Goal: Find specific page/section: Find specific page/section

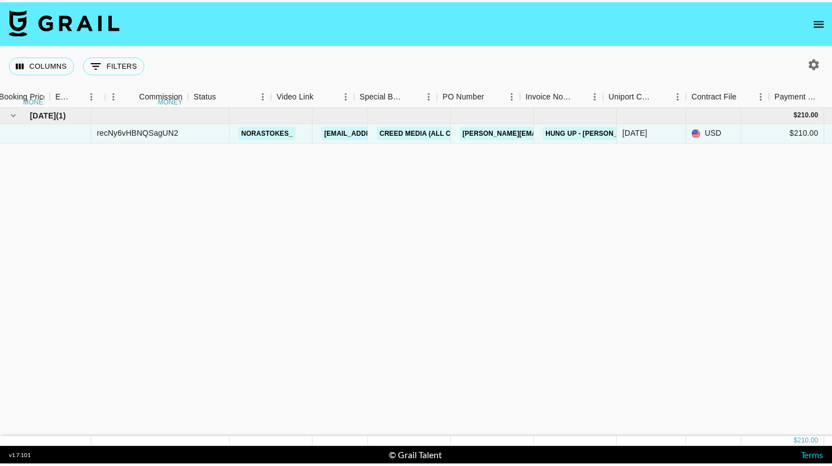
scroll to position [0, 783]
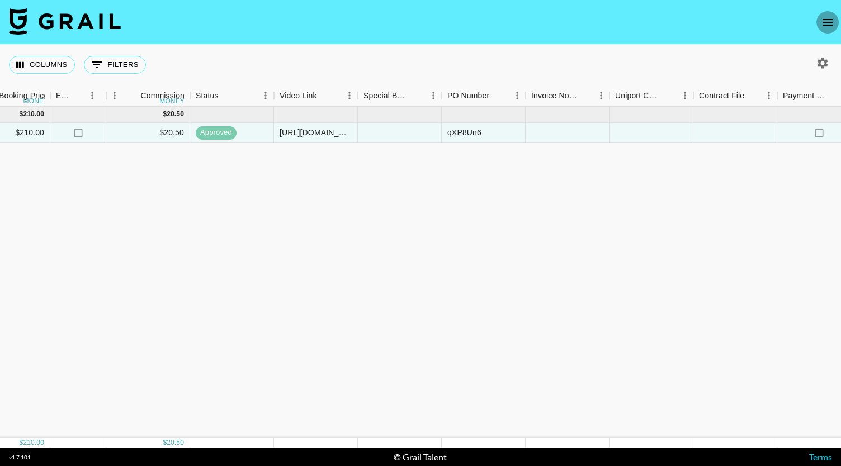
click at [829, 25] on icon "open drawer" at bounding box center [827, 22] width 10 height 7
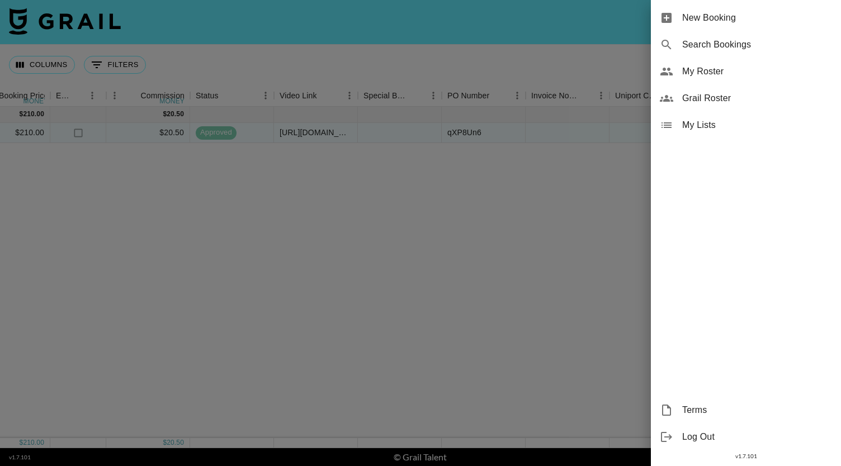
click at [729, 77] on span "My Roster" at bounding box center [757, 71] width 150 height 13
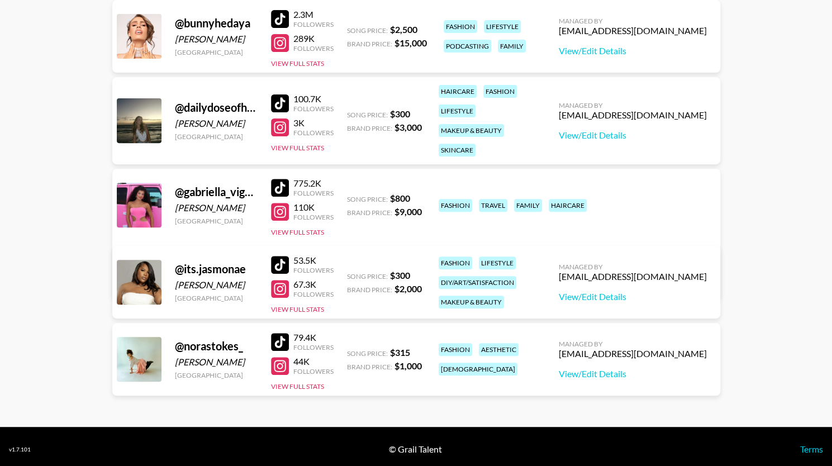
scroll to position [175, 0]
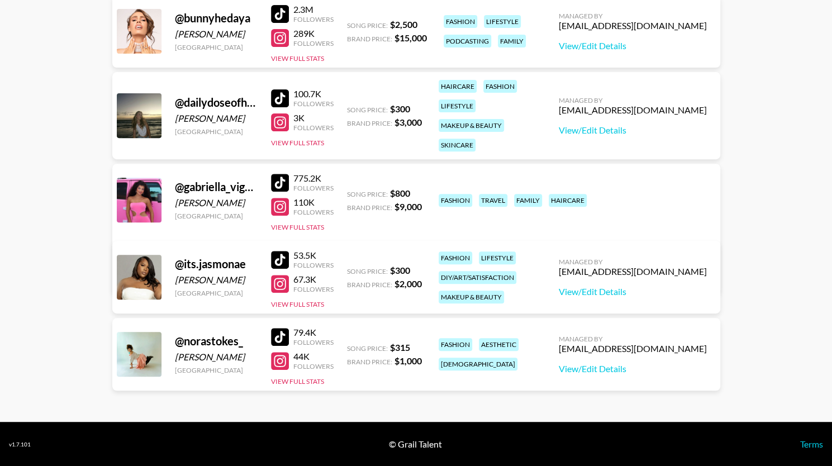
click at [278, 261] on div at bounding box center [280, 260] width 18 height 18
click at [282, 286] on div at bounding box center [280, 284] width 18 height 18
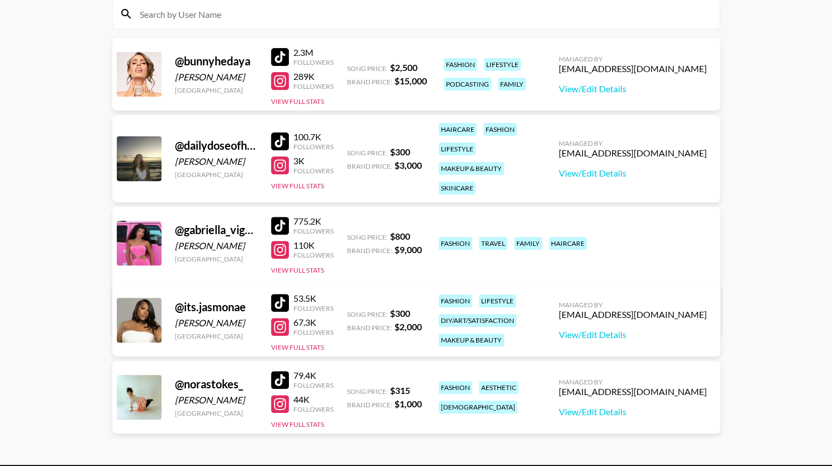
scroll to position [125, 0]
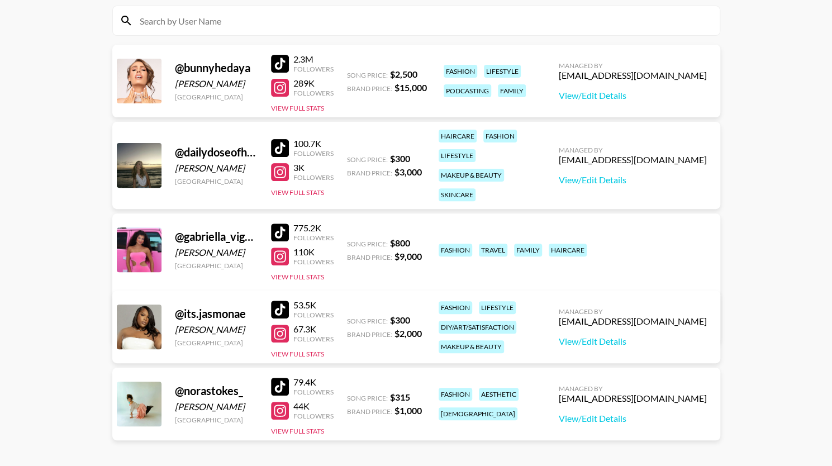
click at [278, 149] on div at bounding box center [280, 148] width 18 height 18
click at [278, 231] on div at bounding box center [280, 233] width 18 height 18
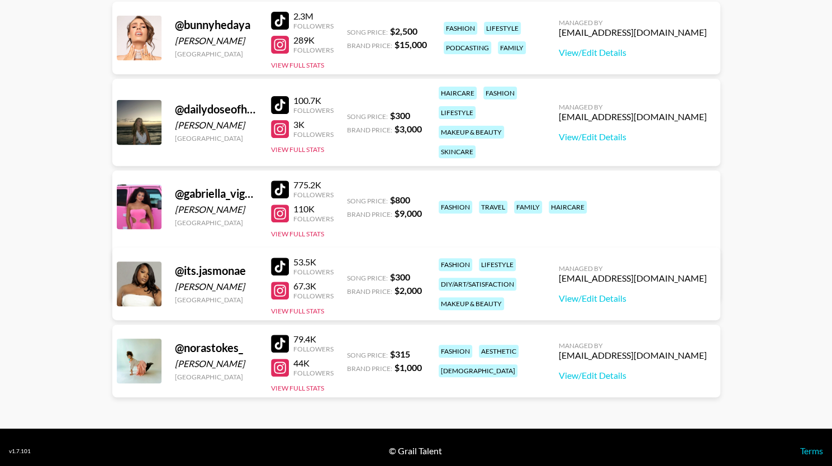
scroll to position [169, 0]
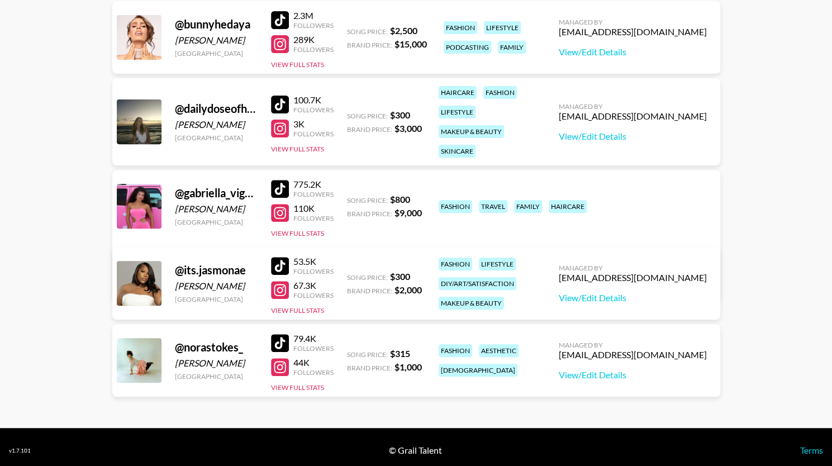
click at [283, 346] on div at bounding box center [280, 343] width 18 height 18
click at [277, 373] on div at bounding box center [280, 367] width 18 height 18
